Goal: Task Accomplishment & Management: Complete application form

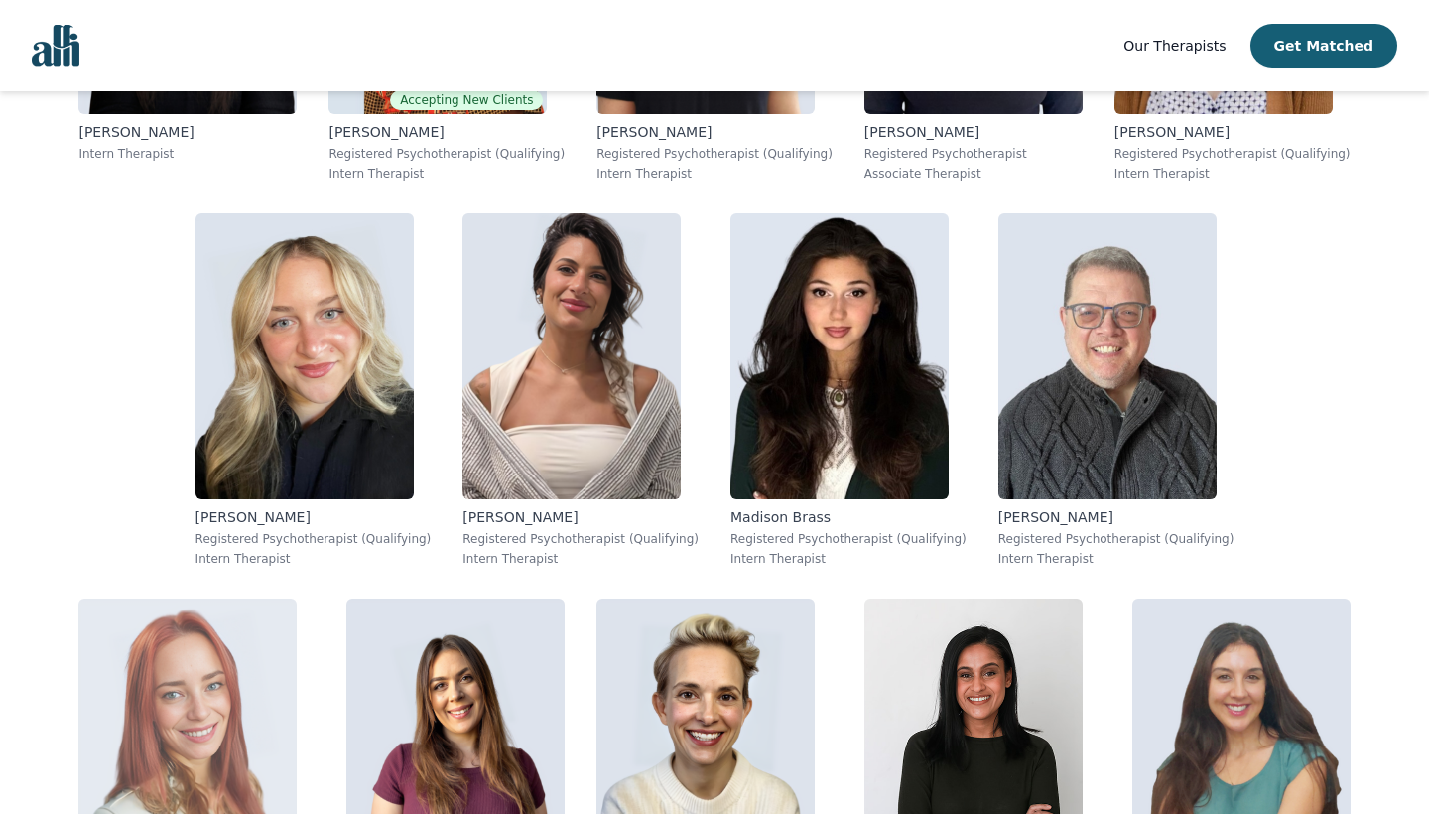
scroll to position [1866, 0]
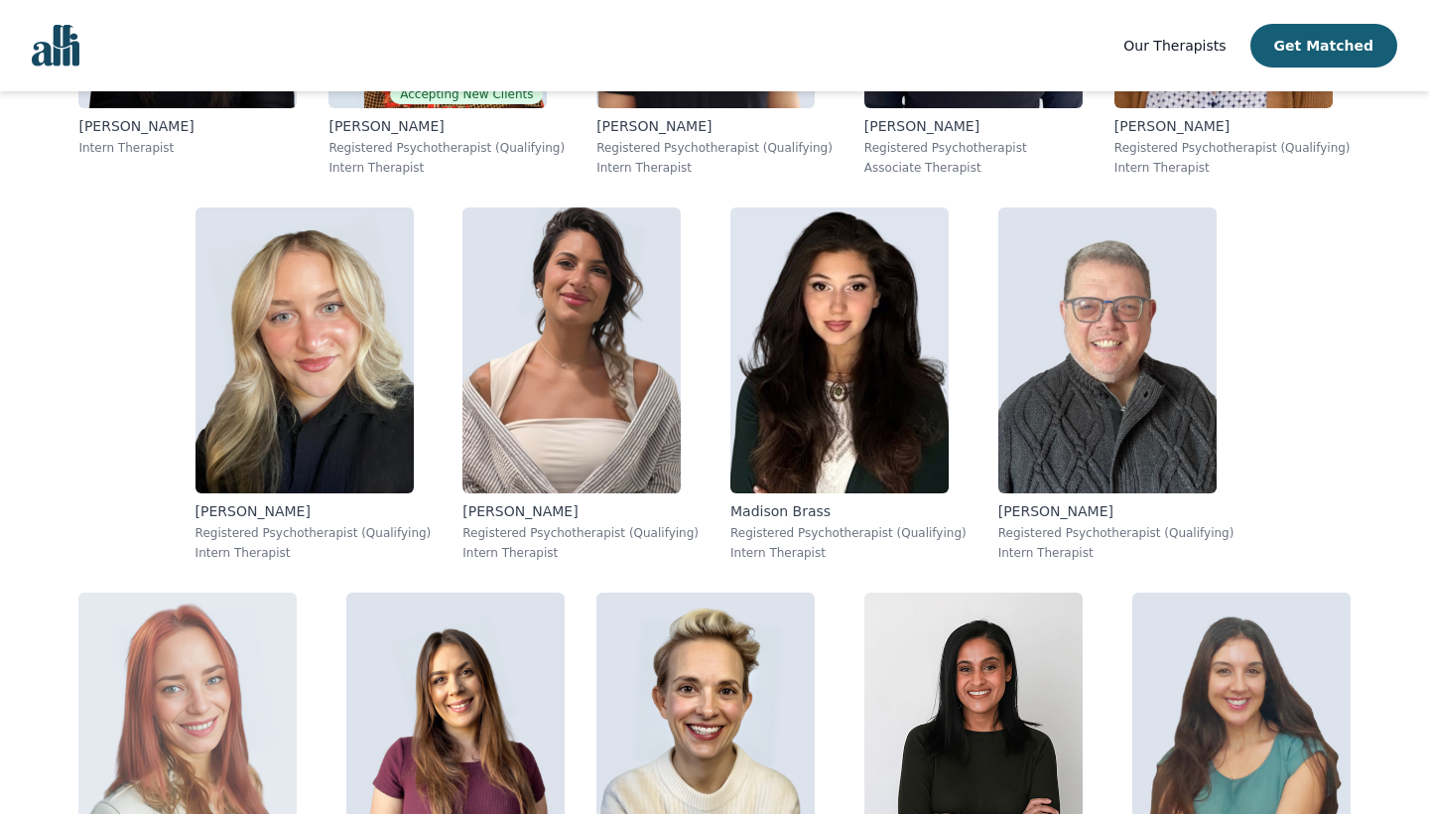
click at [297, 592] on img at bounding box center [187, 735] width 218 height 286
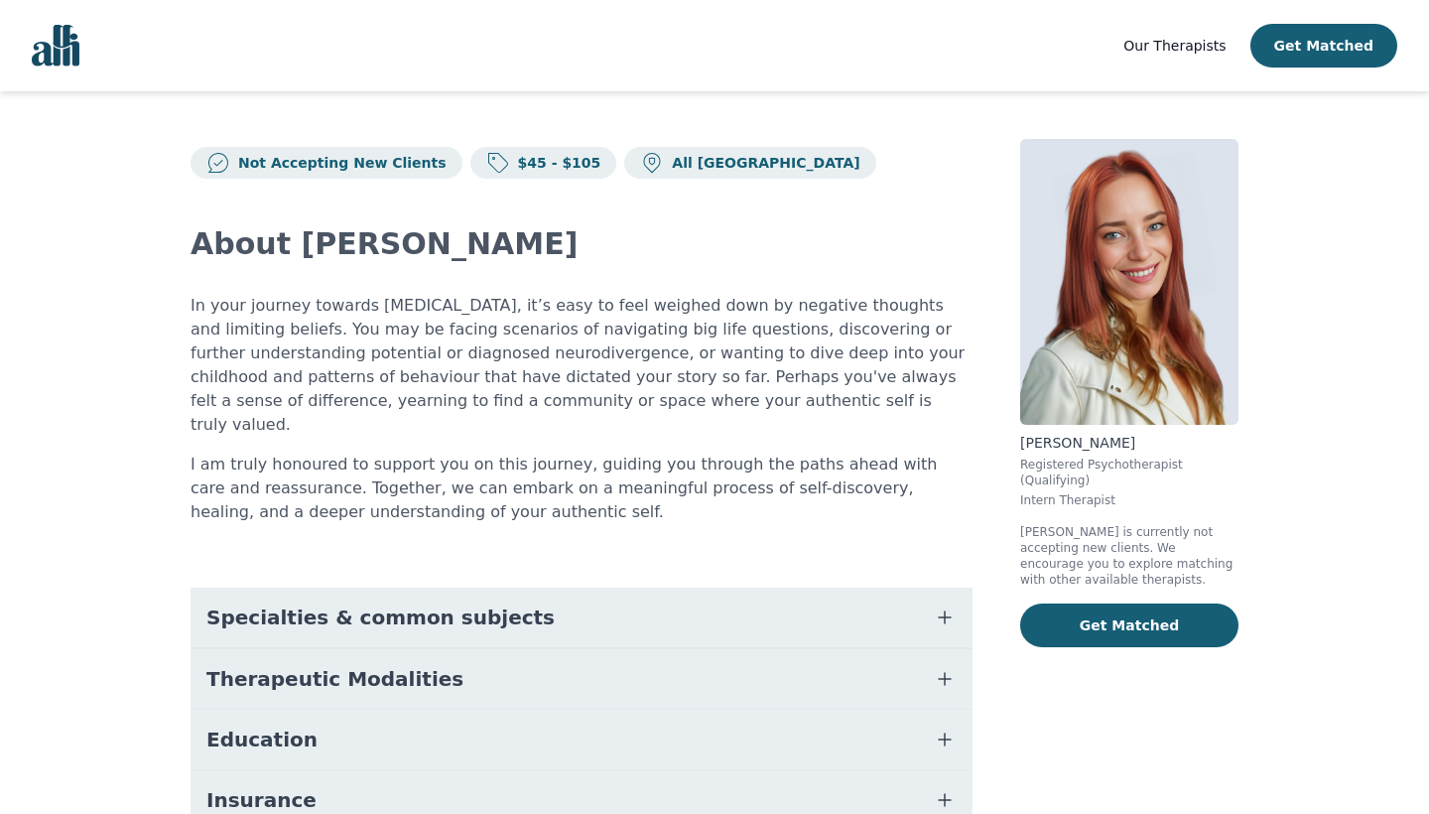
click at [1155, 266] on img at bounding box center [1129, 282] width 218 height 286
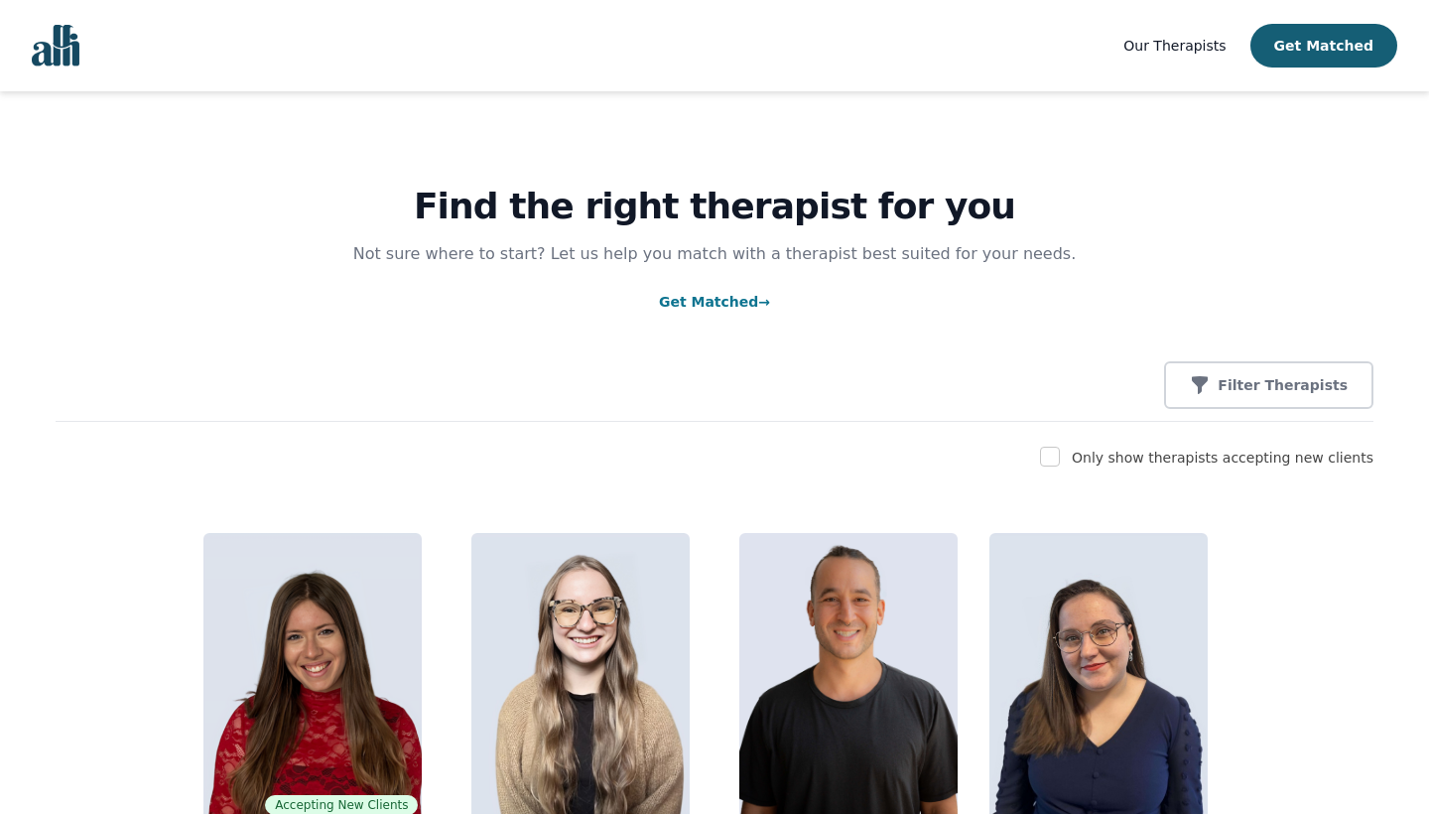
click at [724, 301] on link "Get Matched →" at bounding box center [714, 302] width 111 height 16
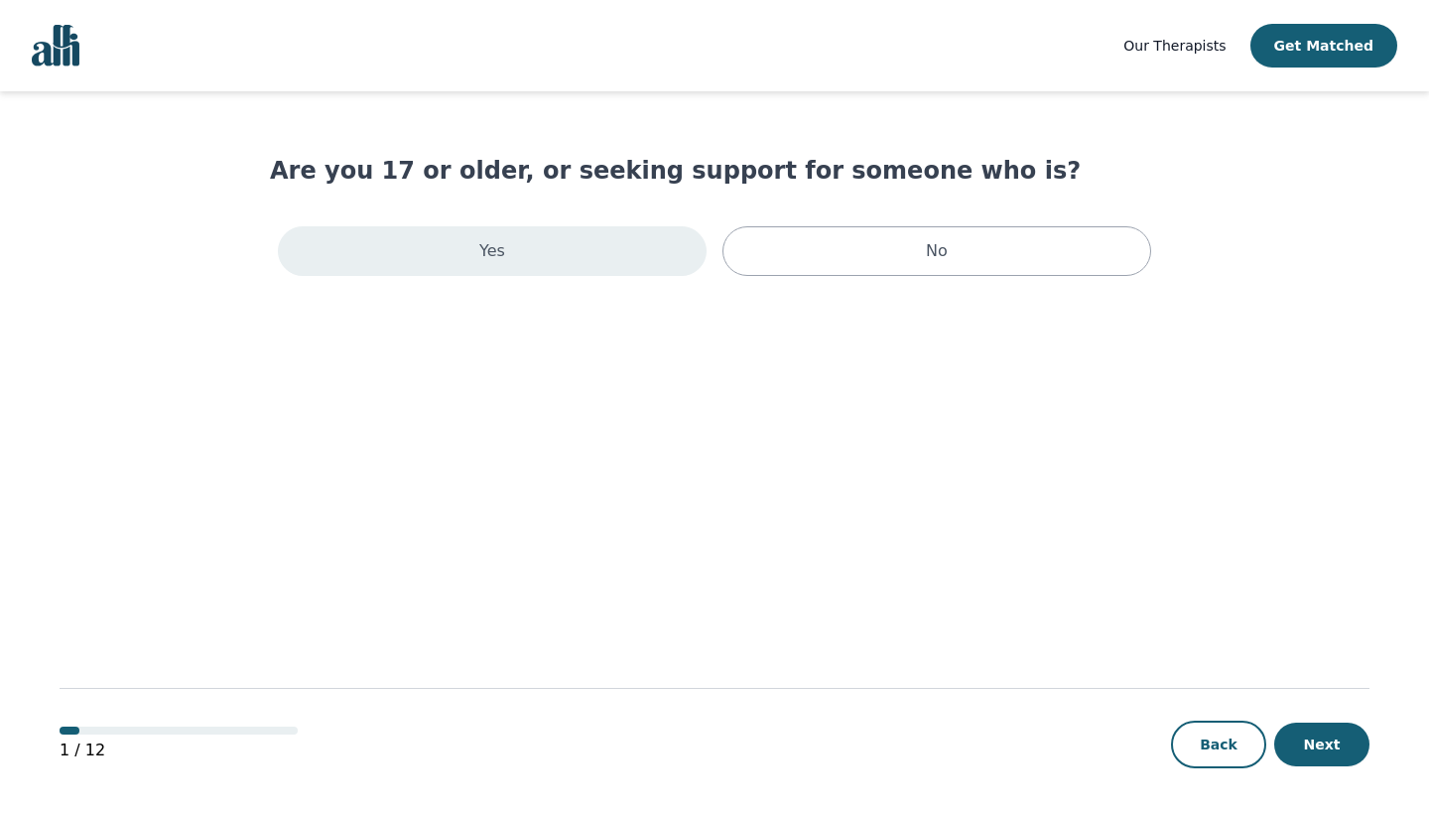
click at [611, 265] on div "Yes" at bounding box center [492, 251] width 429 height 50
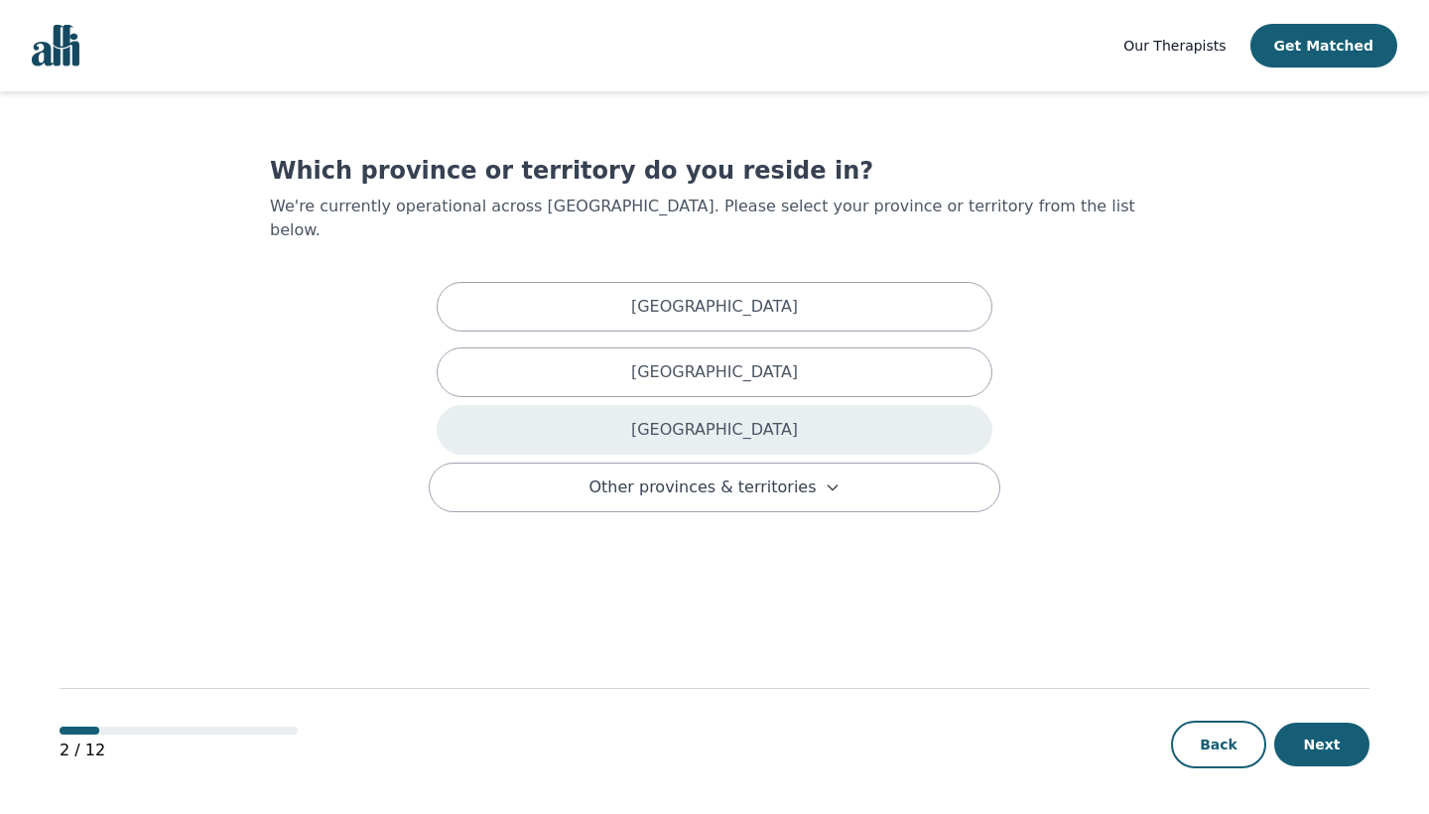
click at [640, 405] on div "[GEOGRAPHIC_DATA]" at bounding box center [715, 430] width 556 height 50
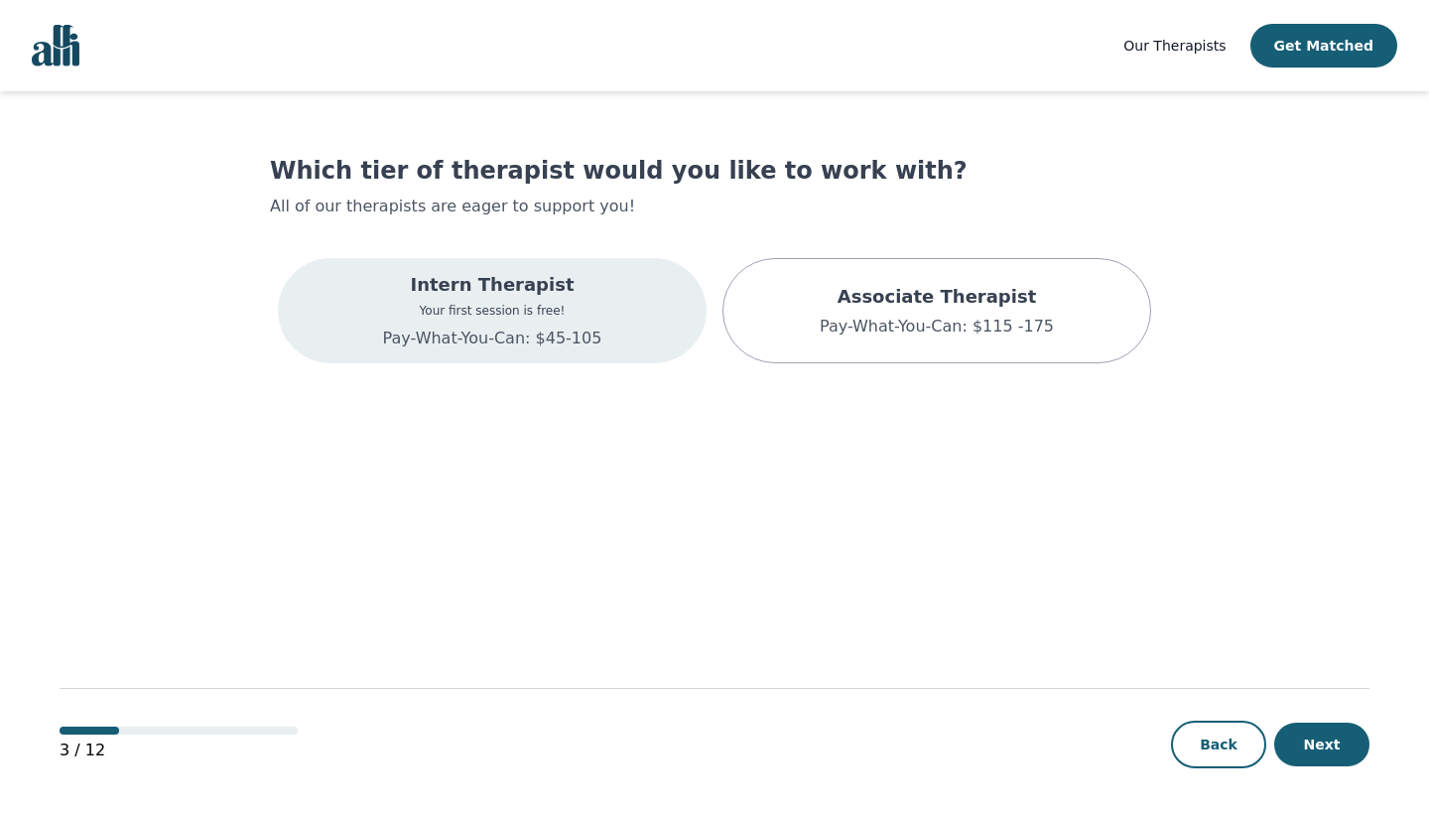
click at [542, 339] on p "Pay-What-You-Can: $45-105" at bounding box center [492, 339] width 219 height 24
